Goal: Task Accomplishment & Management: Complete application form

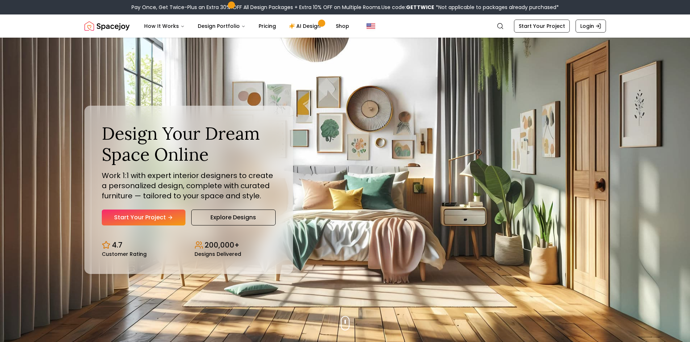
click at [167, 214] on link "Start Your Project" at bounding box center [144, 218] width 84 height 16
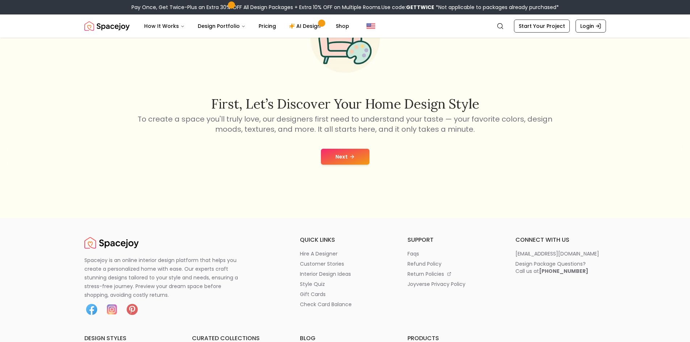
scroll to position [109, 0]
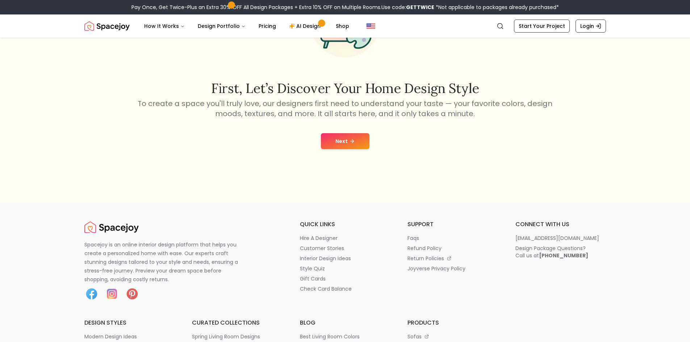
click at [345, 144] on button "Next" at bounding box center [345, 141] width 49 height 16
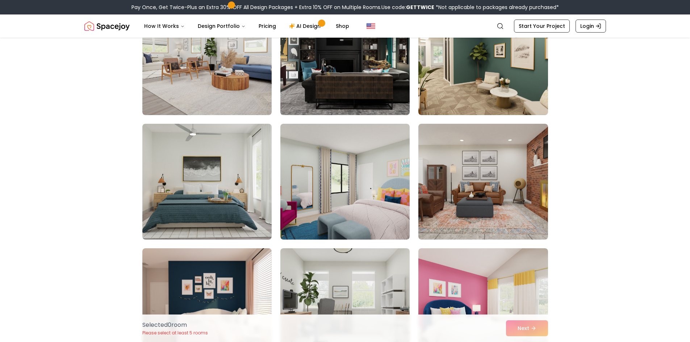
scroll to position [652, 0]
